Goal: Information Seeking & Learning: Learn about a topic

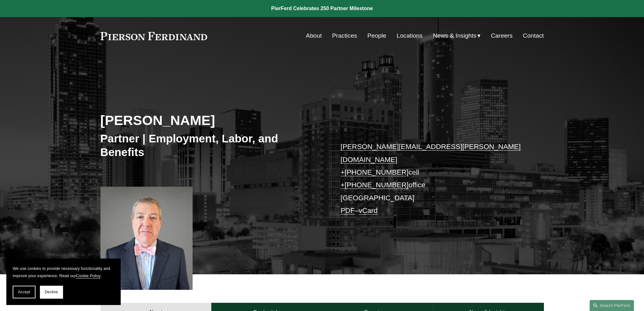
click at [371, 35] on link "People" at bounding box center [376, 36] width 19 height 12
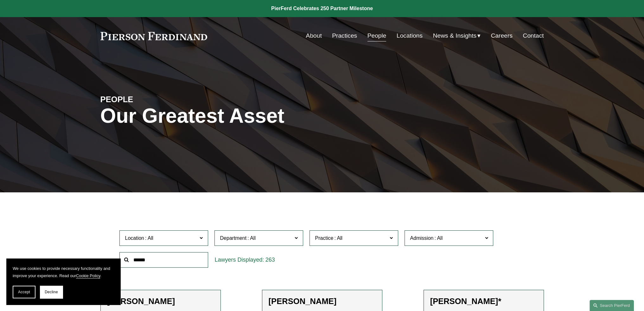
click at [402, 36] on link "Locations" at bounding box center [410, 36] width 26 height 12
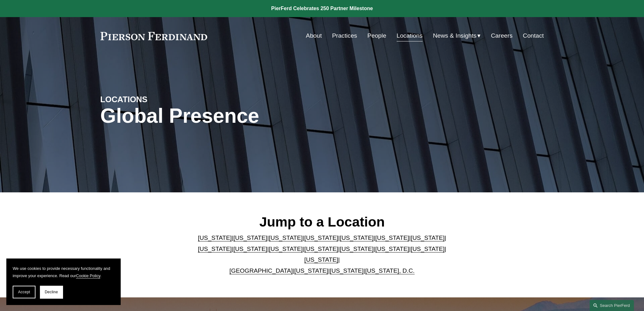
click at [375, 241] on link "[US_STATE]" at bounding box center [392, 238] width 34 height 7
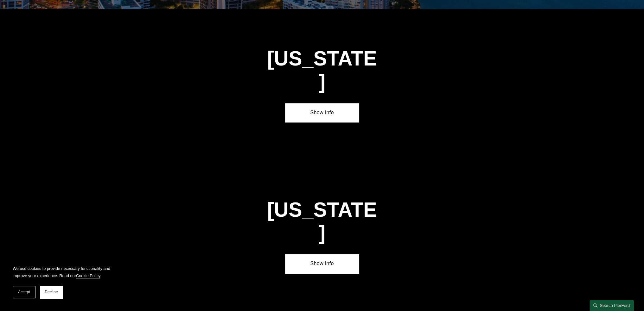
scroll to position [963, 0]
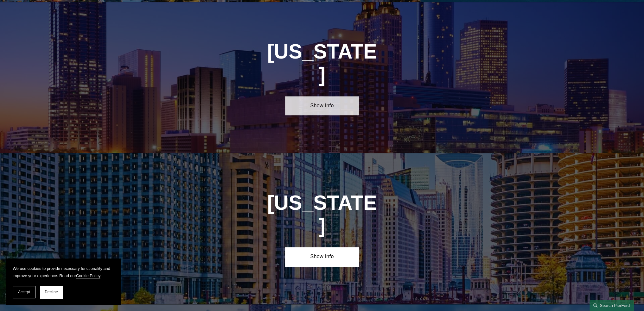
click at [327, 96] on link "Show Info" at bounding box center [322, 105] width 74 height 19
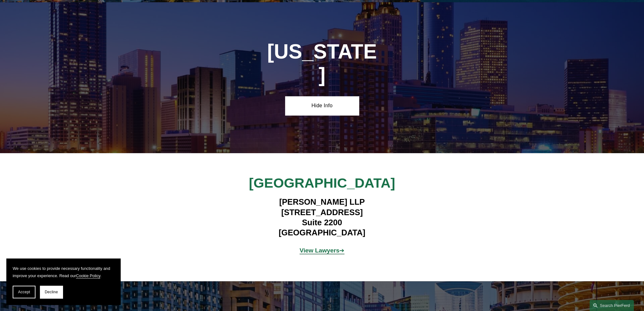
click at [313, 245] on p "View Lawyers ➔" at bounding box center [322, 250] width 185 height 11
click at [313, 247] on strong "View Lawyers" at bounding box center [320, 250] width 40 height 7
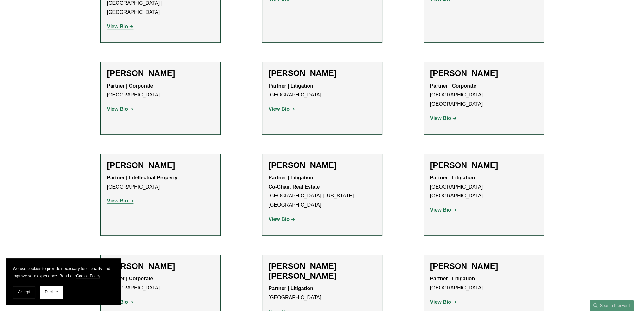
scroll to position [507, 0]
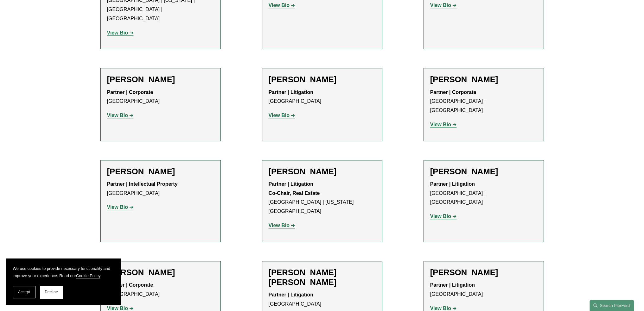
click at [281, 221] on p "View Bio" at bounding box center [322, 225] width 107 height 9
click at [281, 223] on strong "View Bio" at bounding box center [279, 225] width 21 height 5
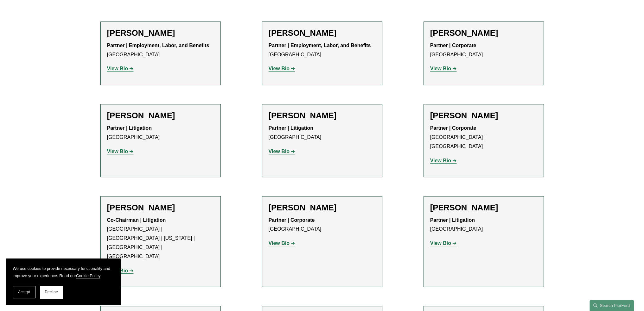
scroll to position [158, 0]
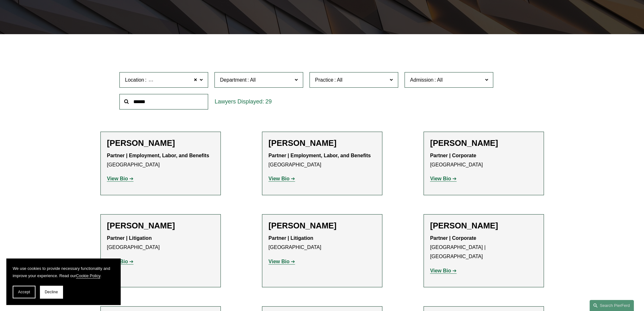
click at [280, 178] on strong "View Bio" at bounding box center [279, 178] width 21 height 5
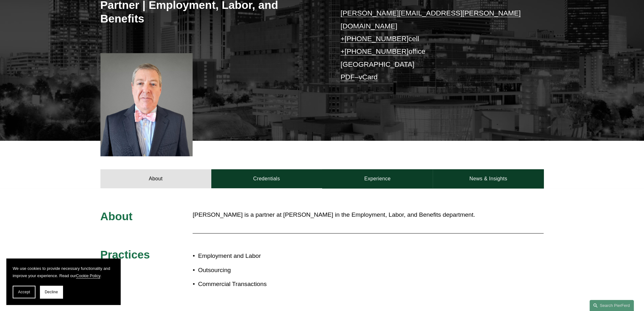
scroll to position [119, 0]
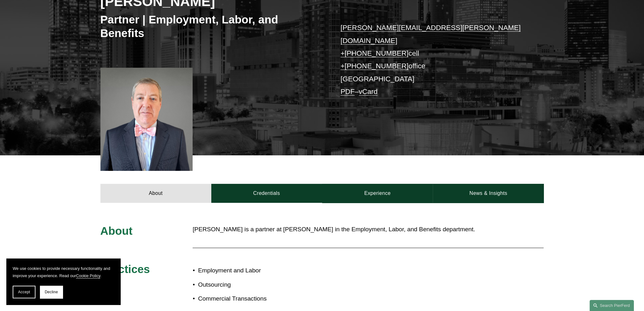
click at [271, 156] on div "About Credentials Experience News & Insights" at bounding box center [322, 180] width 644 height 48
click at [270, 184] on link "Credentials" at bounding box center [266, 193] width 111 height 19
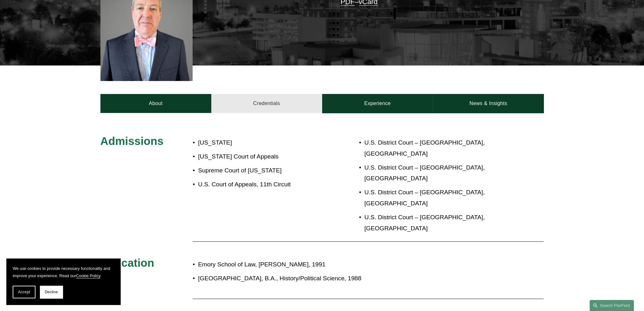
scroll to position [246, 0]
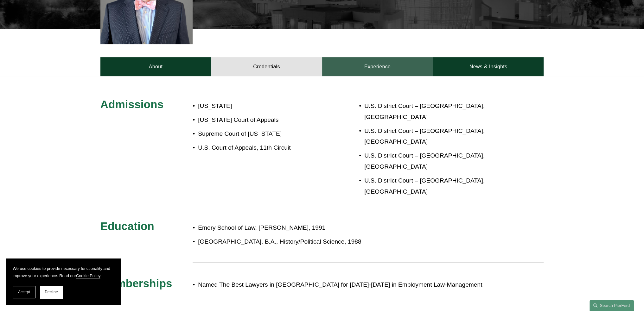
click at [359, 57] on link "Experience" at bounding box center [377, 66] width 111 height 19
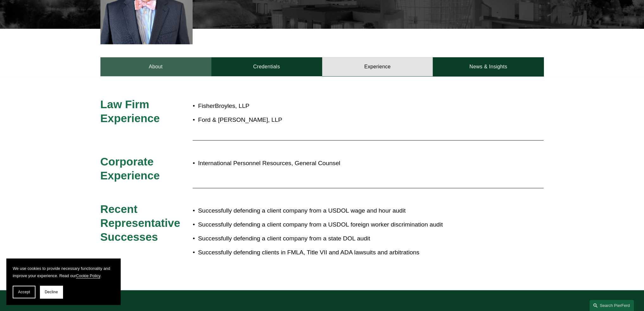
click at [156, 57] on link "About" at bounding box center [155, 66] width 111 height 19
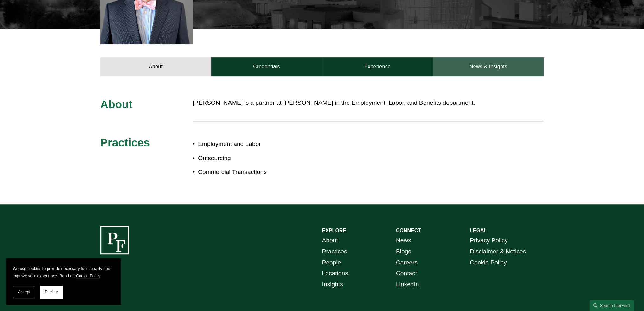
click at [472, 57] on link "News & Insights" at bounding box center [488, 66] width 111 height 19
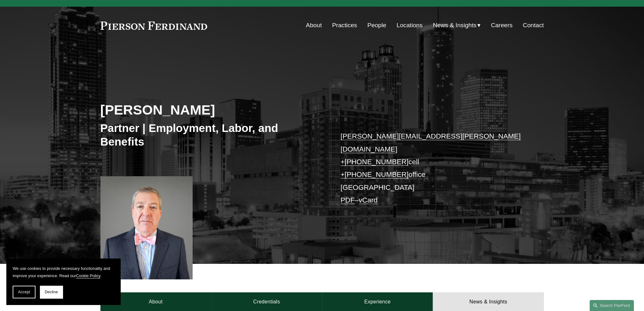
scroll to position [0, 0]
